Goal: Task Accomplishment & Management: Manage account settings

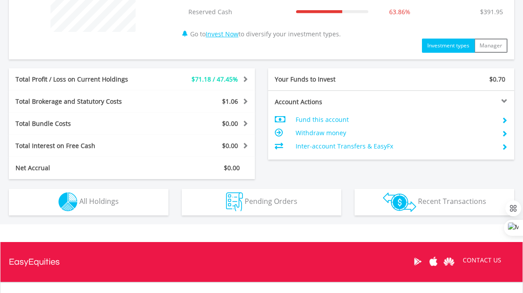
scroll to position [400, 0]
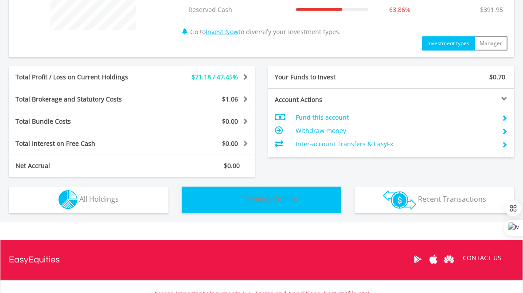
click at [271, 197] on span "Pending Orders" at bounding box center [271, 199] width 53 height 10
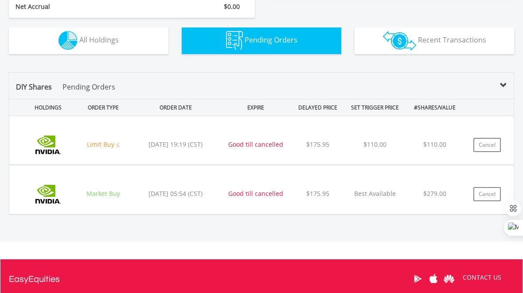
scroll to position [553, 0]
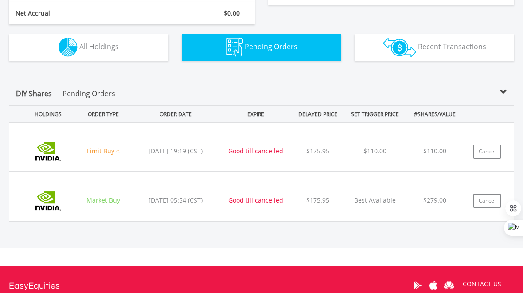
click at [503, 92] on span at bounding box center [503, 92] width 7 height 7
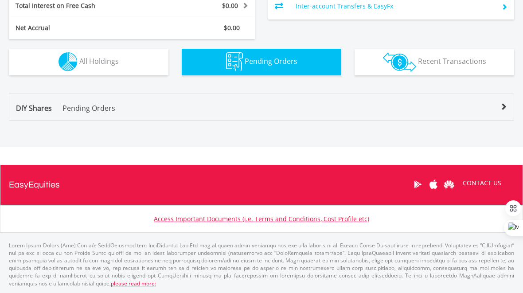
scroll to position [538, 0]
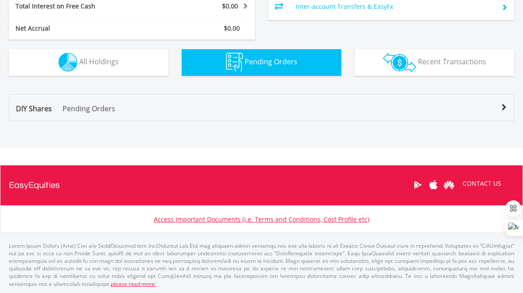
click at [503, 108] on span at bounding box center [503, 107] width 7 height 7
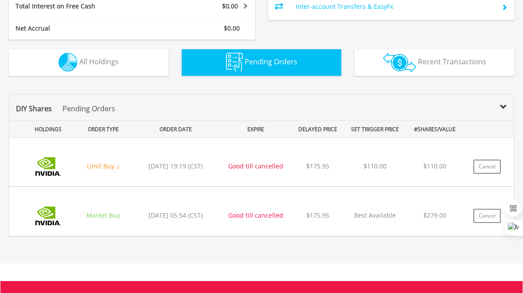
scroll to position [553, 0]
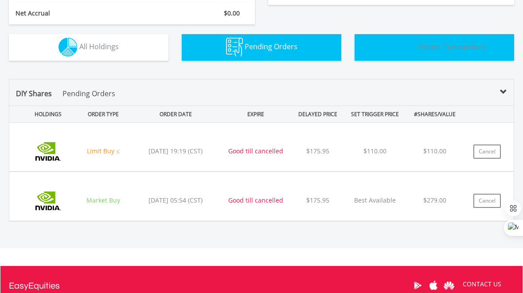
click at [433, 53] on button "Transactions Recent Transactions" at bounding box center [435, 47] width 160 height 27
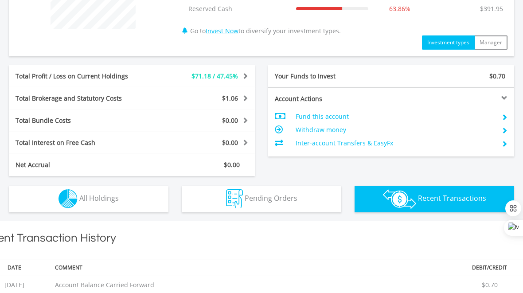
scroll to position [397, 0]
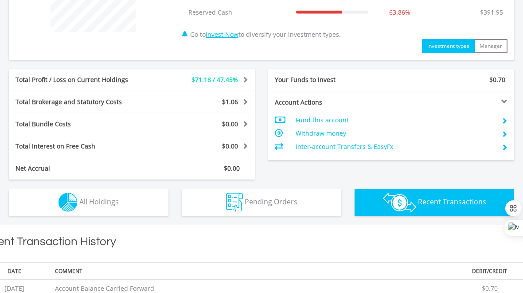
click at [421, 203] on span "Recent Transactions" at bounding box center [452, 202] width 68 height 10
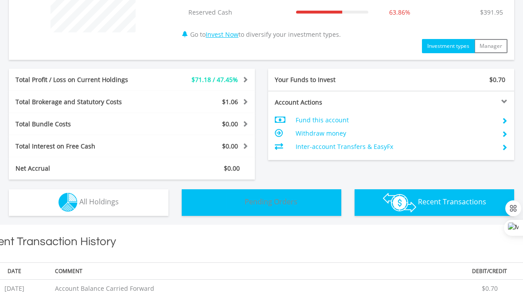
click at [289, 204] on span "Pending Orders" at bounding box center [271, 202] width 53 height 10
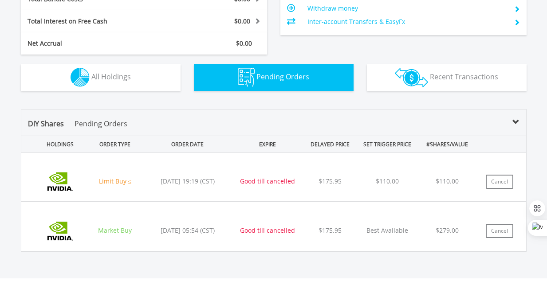
scroll to position [521, 0]
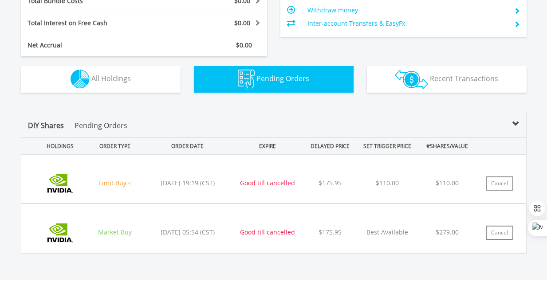
click at [514, 124] on span at bounding box center [515, 124] width 7 height 7
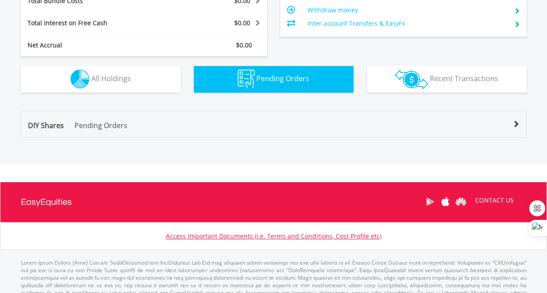
click at [514, 124] on span at bounding box center [515, 124] width 7 height 7
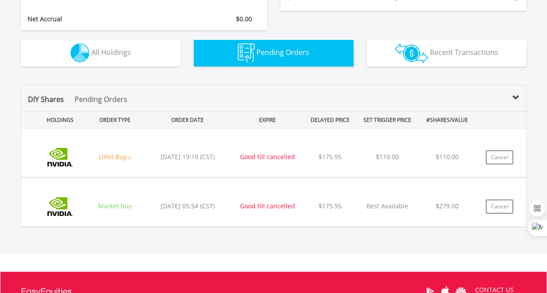
scroll to position [564, 0]
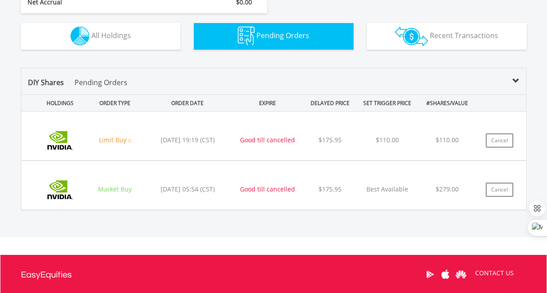
click at [87, 138] on img at bounding box center [60, 140] width 56 height 35
click at [117, 141] on div "Limit Buy ≤" at bounding box center [115, 140] width 51 height 9
click at [433, 134] on div "﻿ Nvidia Corp (NVDA) Limit Buy ≤ [DATE] 19:19 (CST) Good till cancelled $175.95…" at bounding box center [273, 136] width 505 height 48
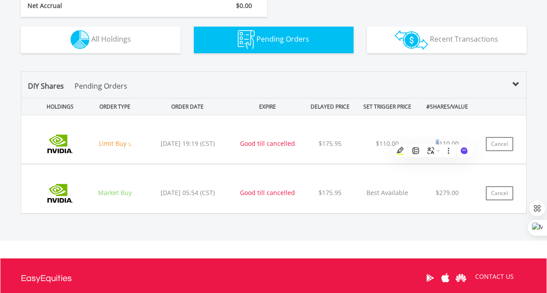
scroll to position [562, 0]
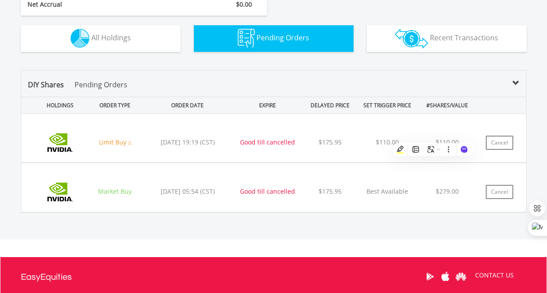
click at [407, 162] on div "﻿ Nvidia Corp (NVDA) Market Buy [DATE] 05:54 (CST) Good till cancelled $175.95 …" at bounding box center [273, 138] width 505 height 48
click at [496, 144] on button "Cancel" at bounding box center [500, 143] width 28 height 14
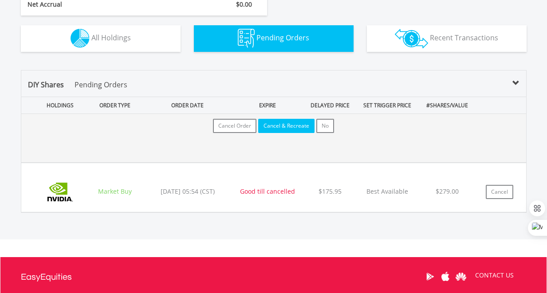
click at [280, 128] on button "Cancel & Recreate" at bounding box center [286, 126] width 56 height 14
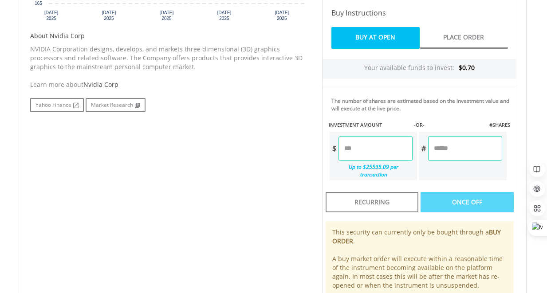
scroll to position [413, 0]
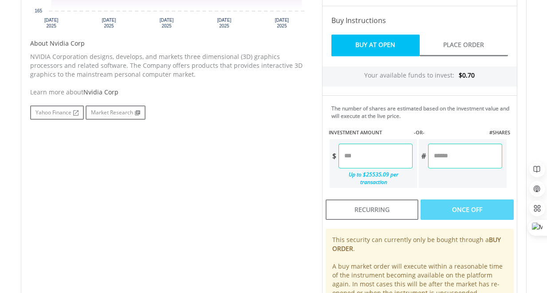
click at [371, 157] on input "number" at bounding box center [375, 156] width 74 height 25
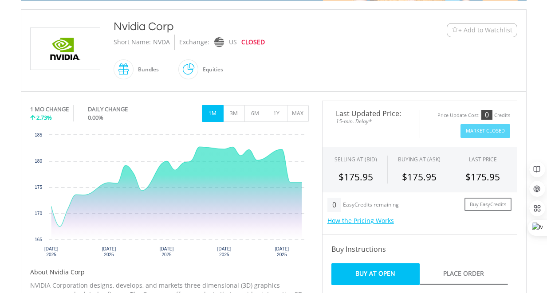
scroll to position [163, 0]
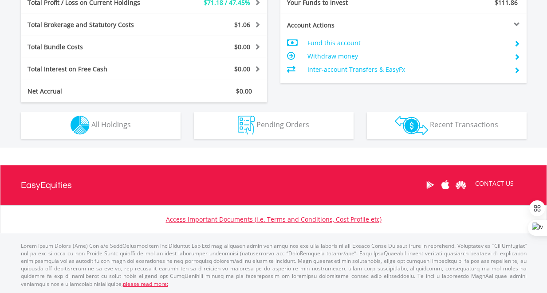
scroll to position [85, 169]
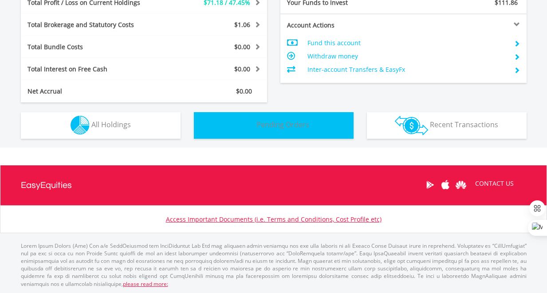
click at [299, 134] on button "Pending Orders Pending Orders" at bounding box center [274, 125] width 160 height 27
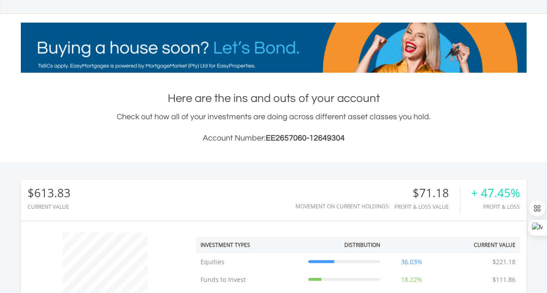
scroll to position [0, 0]
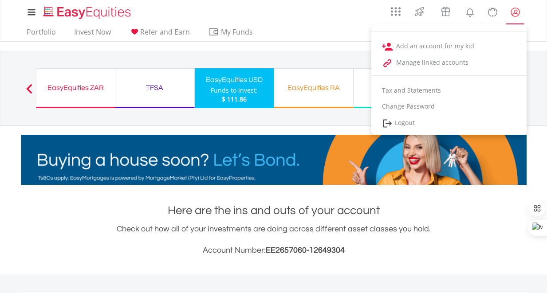
click at [512, 13] on lord-icon "My Profile" at bounding box center [515, 12] width 11 height 11
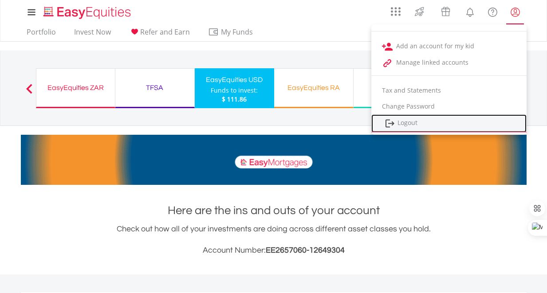
click at [413, 120] on link "Logout" at bounding box center [448, 123] width 155 height 18
